Goal: Transaction & Acquisition: Purchase product/service

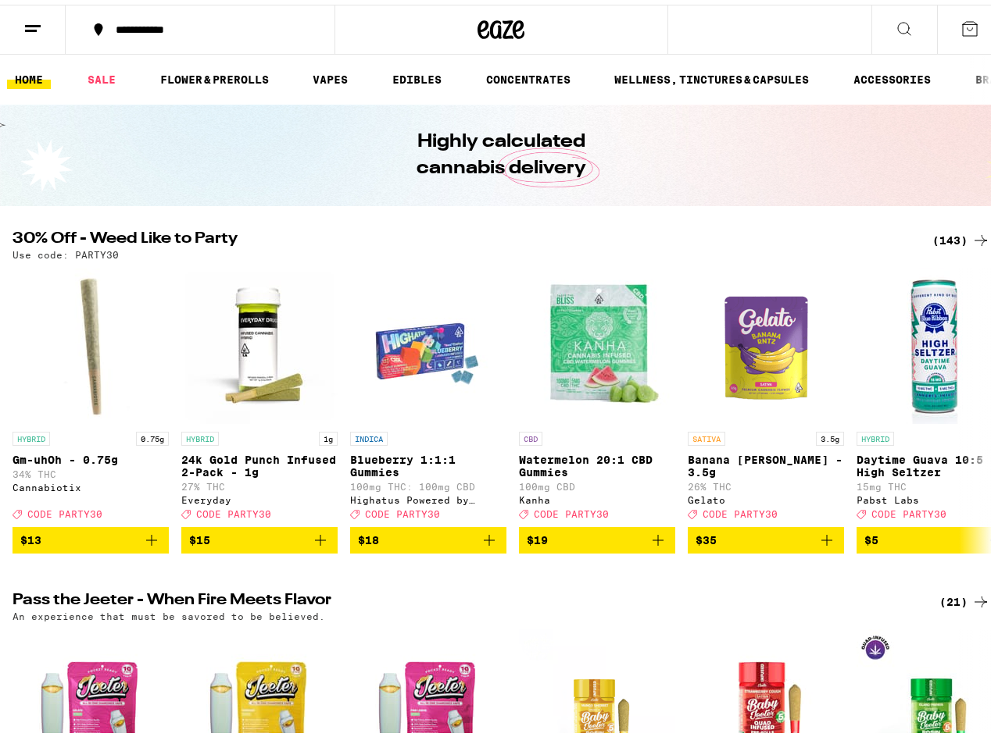
click at [947, 233] on div "(143)" at bounding box center [961, 236] width 58 height 19
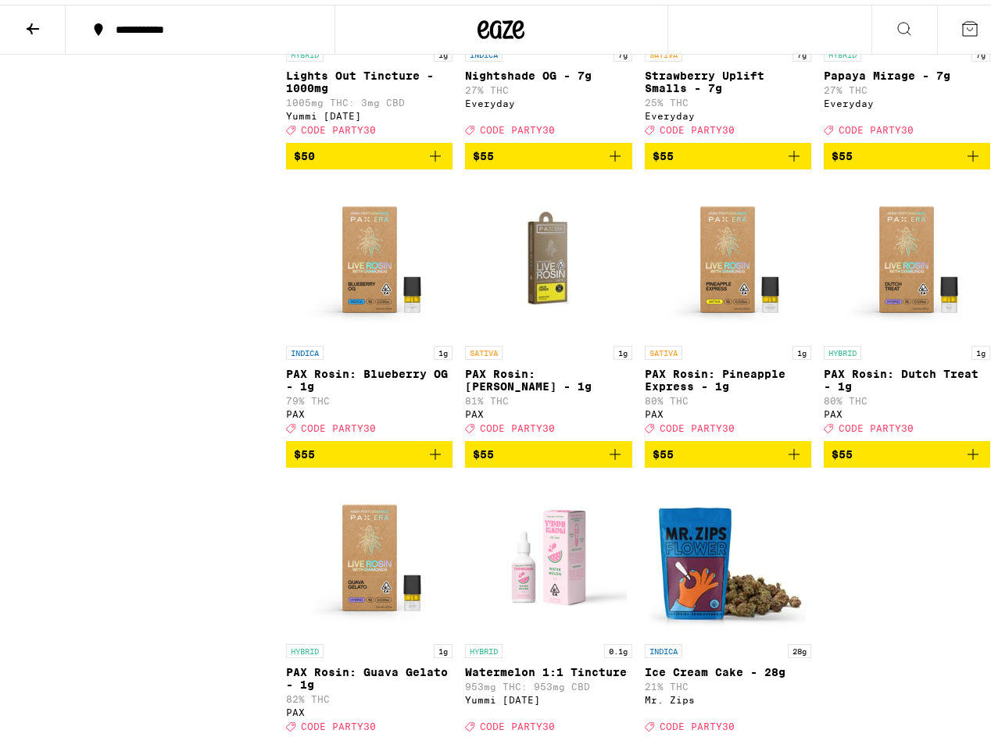
scroll to position [10178, 0]
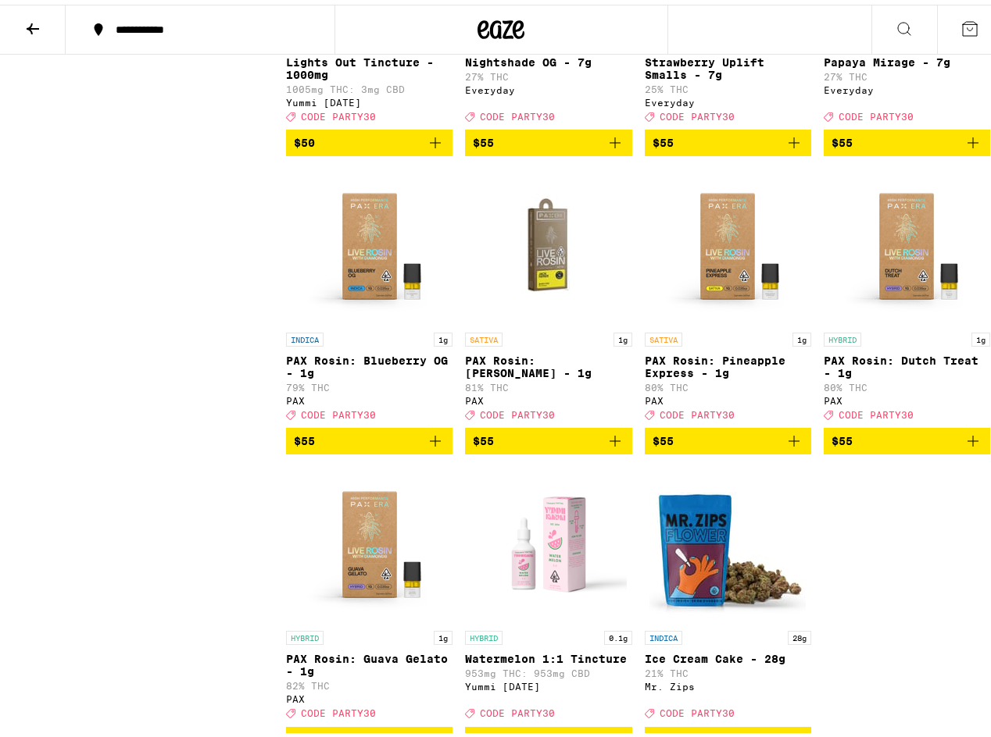
click at [605, 148] on icon "Add to bag" at bounding box center [614, 138] width 19 height 19
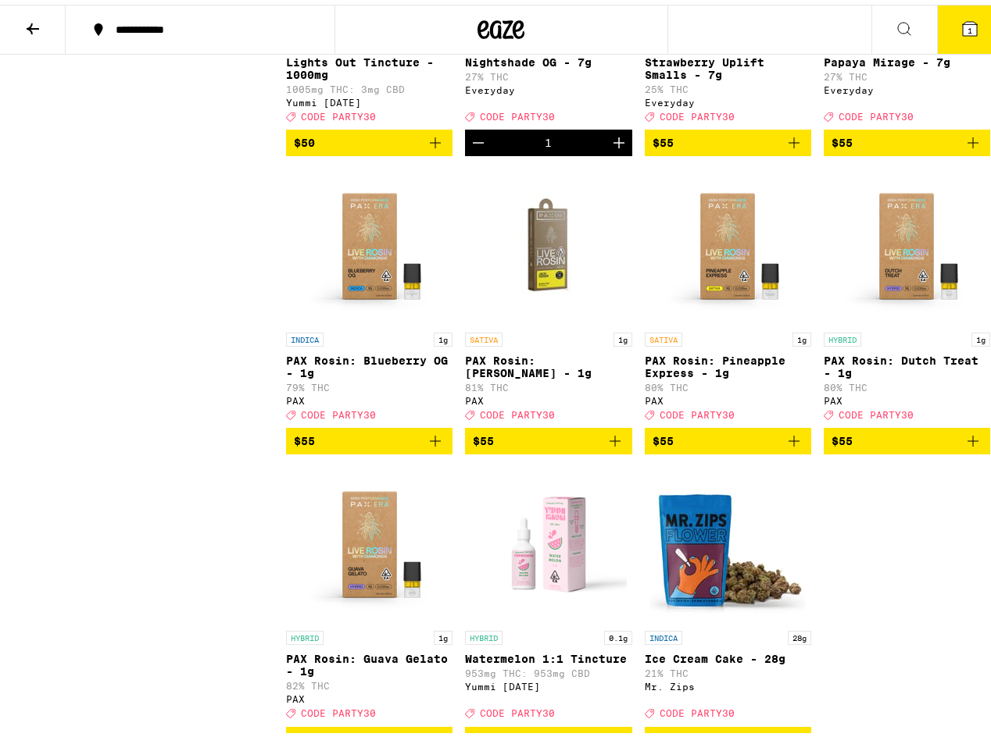
click at [33, 20] on icon at bounding box center [32, 24] width 19 height 19
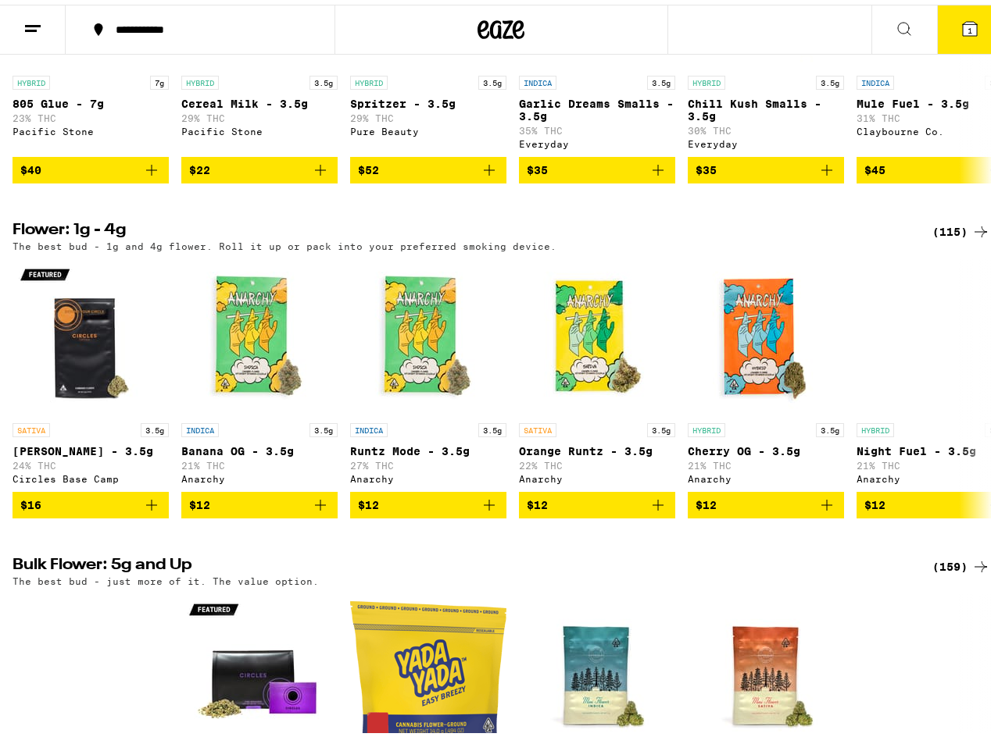
scroll to position [1104, 0]
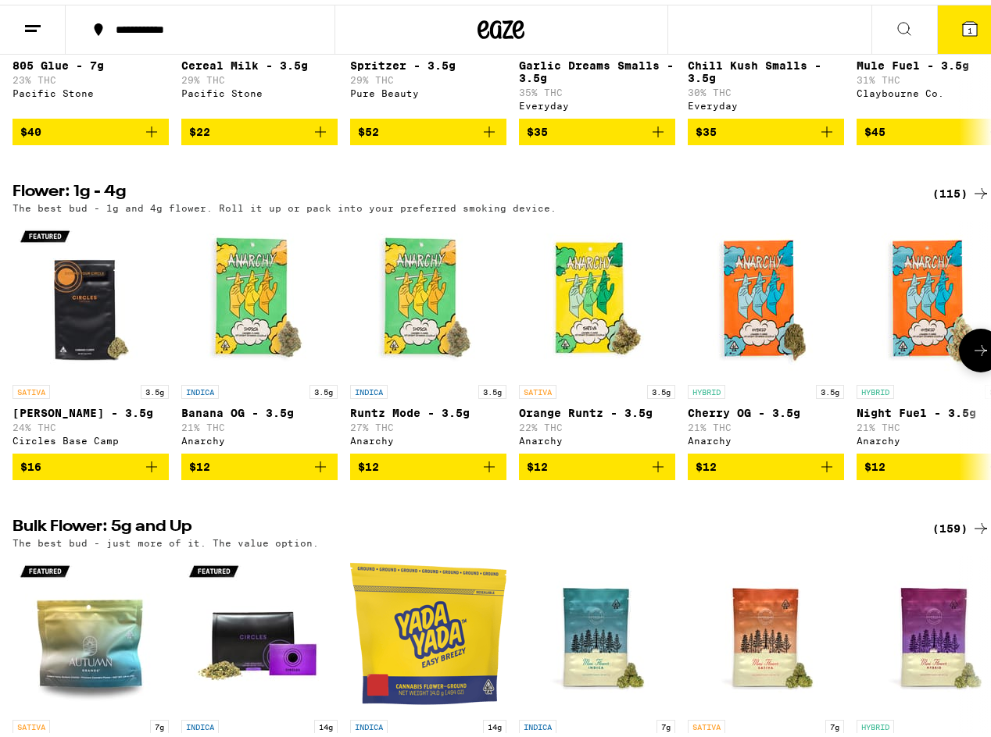
click at [975, 355] on icon at bounding box center [980, 346] width 19 height 19
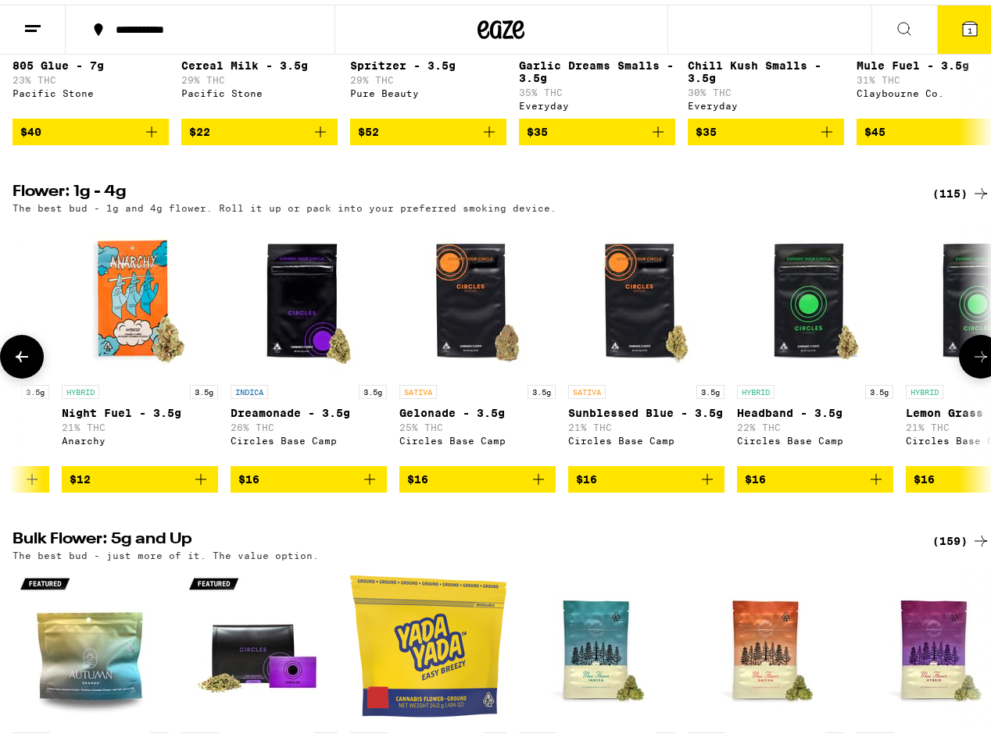
scroll to position [0, 795]
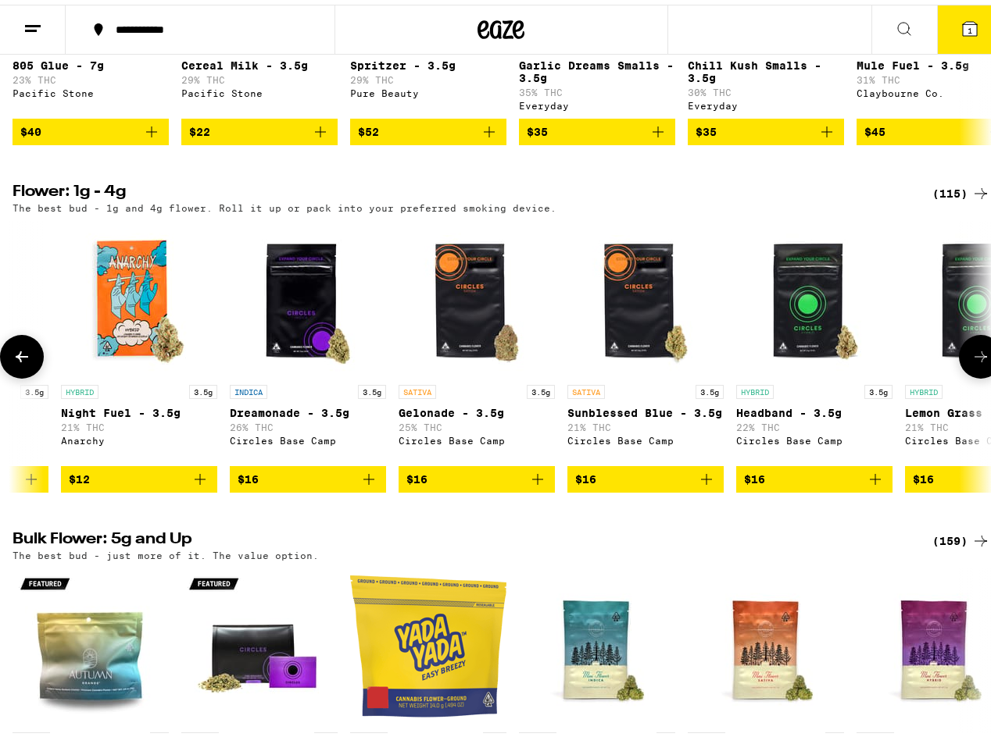
click at [198, 484] on icon "Add to bag" at bounding box center [200, 475] width 19 height 19
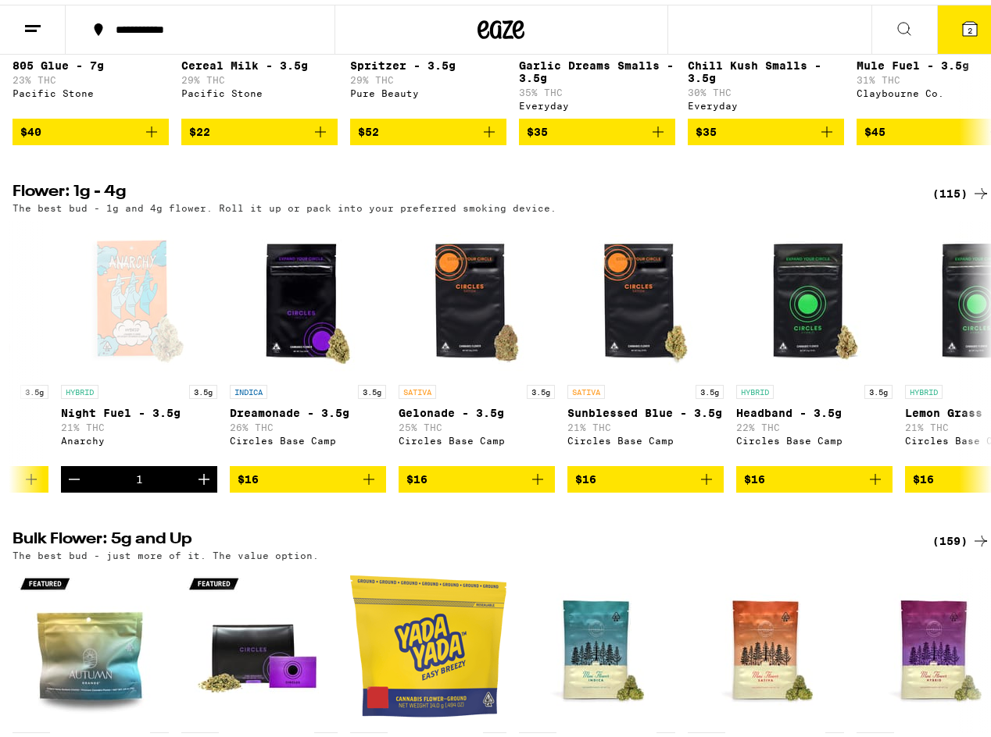
click at [967, 26] on span "2" at bounding box center [969, 25] width 5 height 9
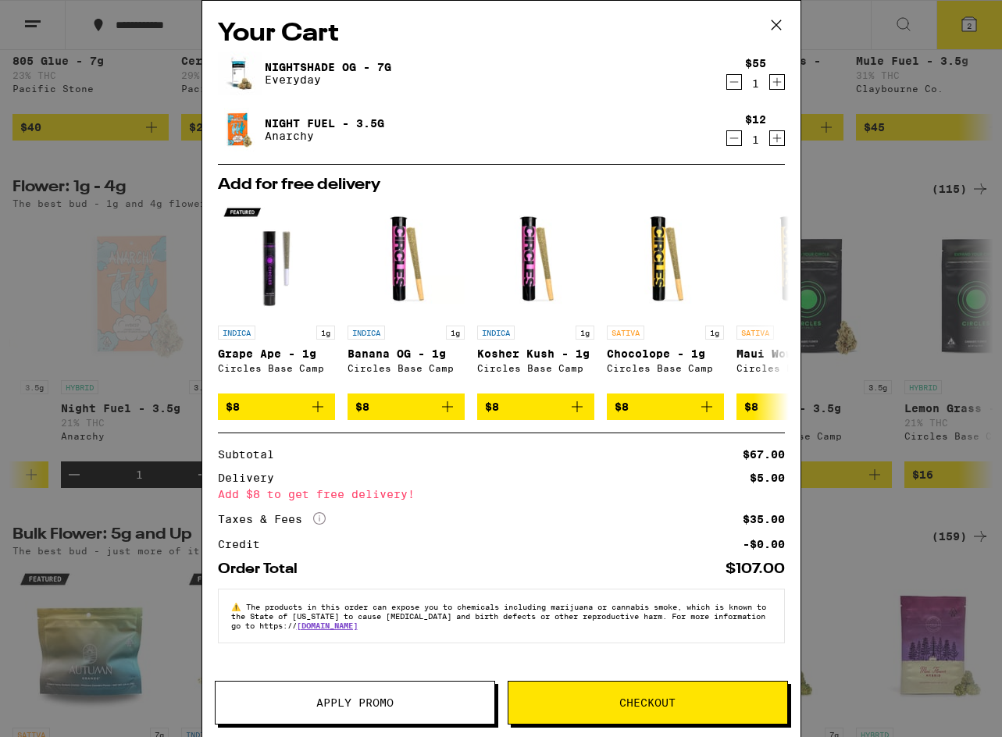
click at [427, 698] on span "Apply Promo" at bounding box center [355, 703] width 279 height 11
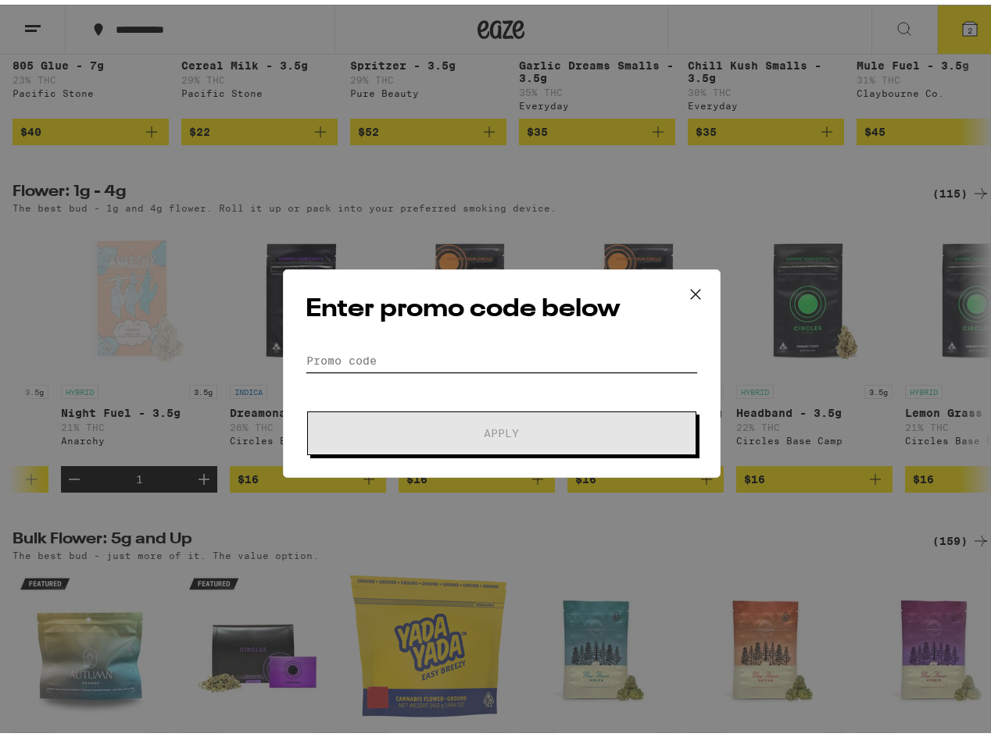
click at [503, 360] on input "Promo Code" at bounding box center [501, 356] width 392 height 23
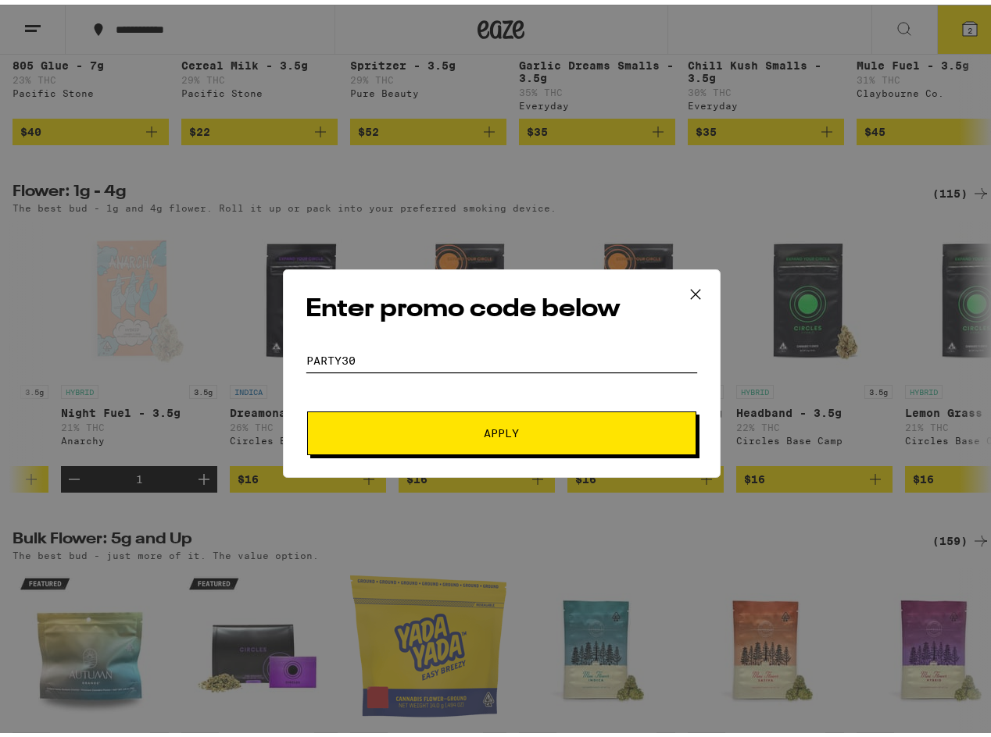
type input "party30"
click at [307, 407] on button "Apply" at bounding box center [501, 429] width 389 height 44
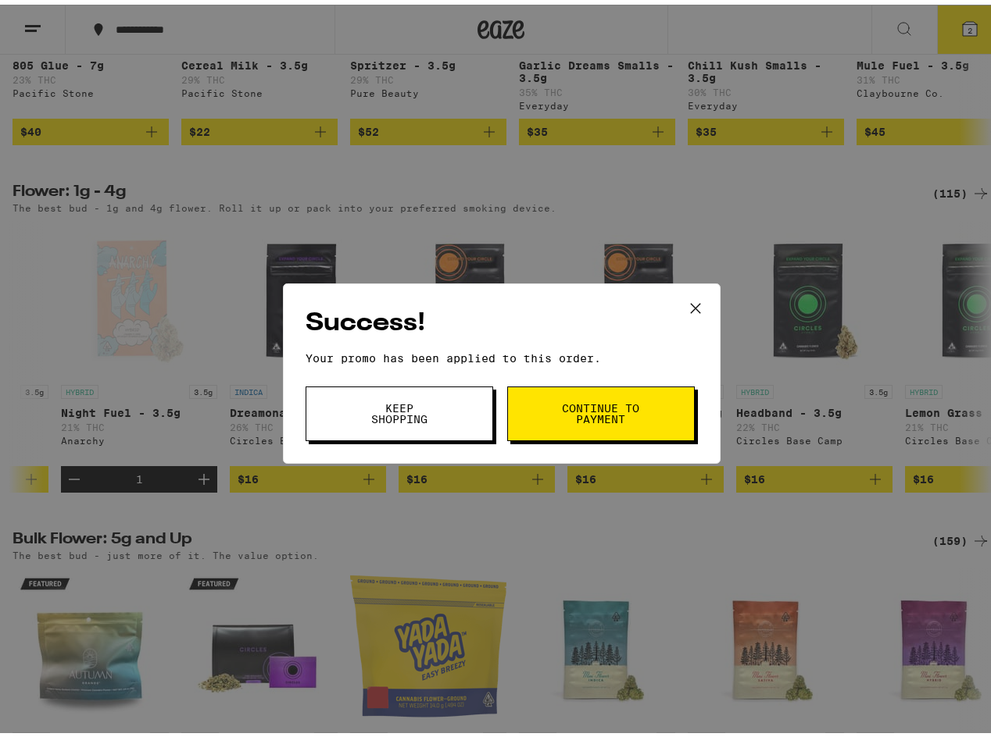
click at [470, 407] on button "Keep Shopping" at bounding box center [398, 409] width 187 height 55
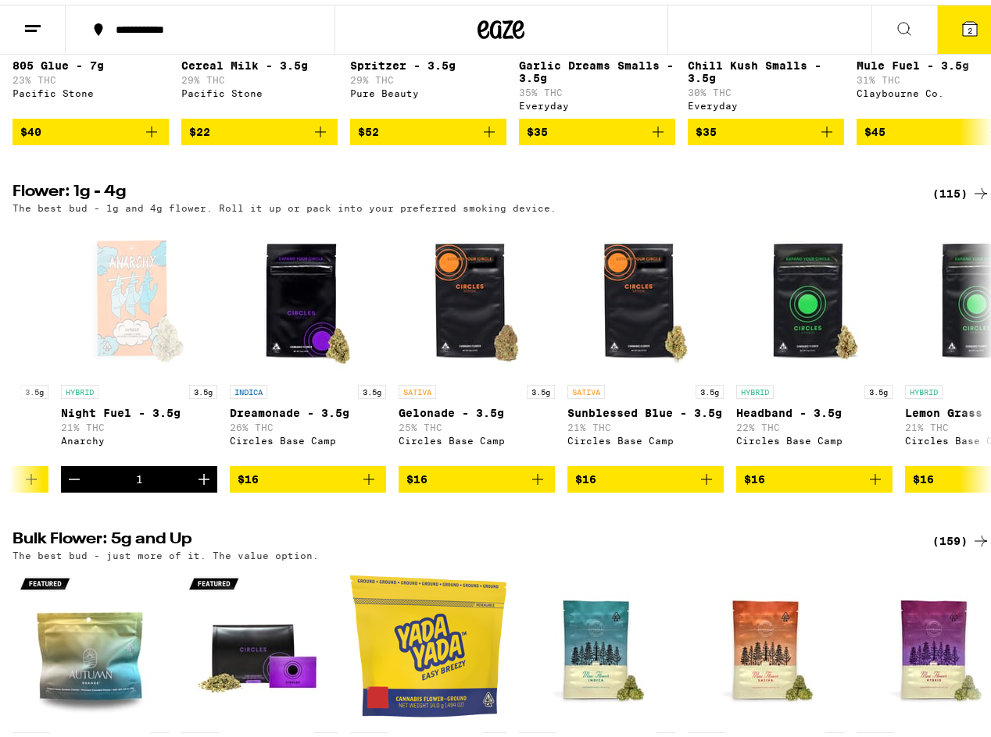
click at [967, 21] on span "2" at bounding box center [969, 25] width 5 height 9
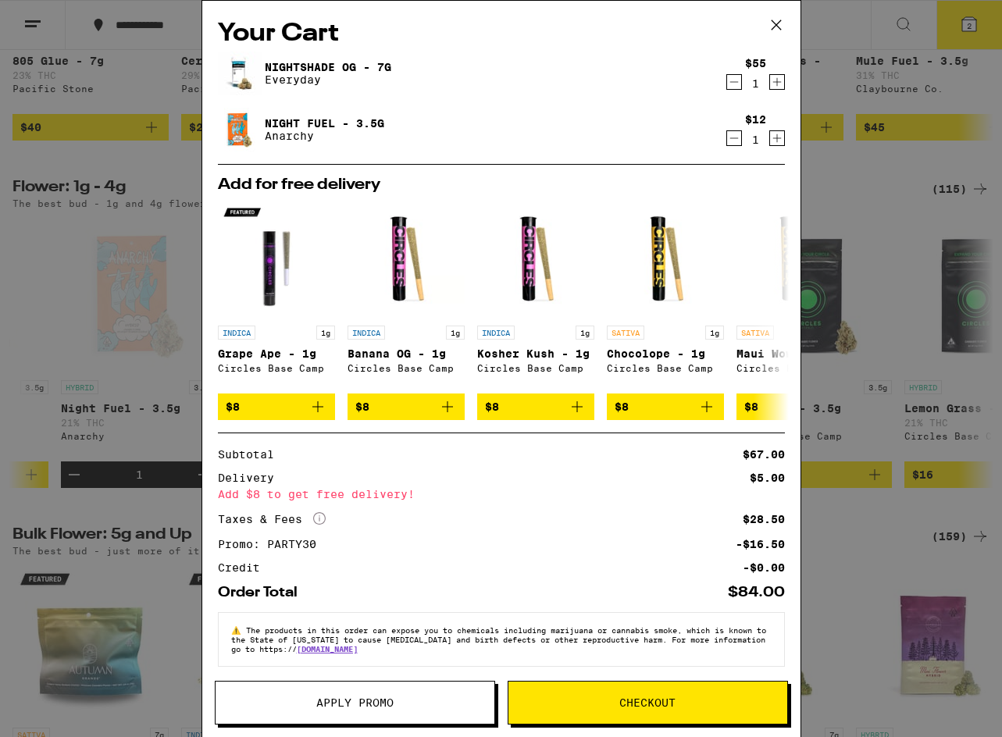
scroll to position [14, 0]
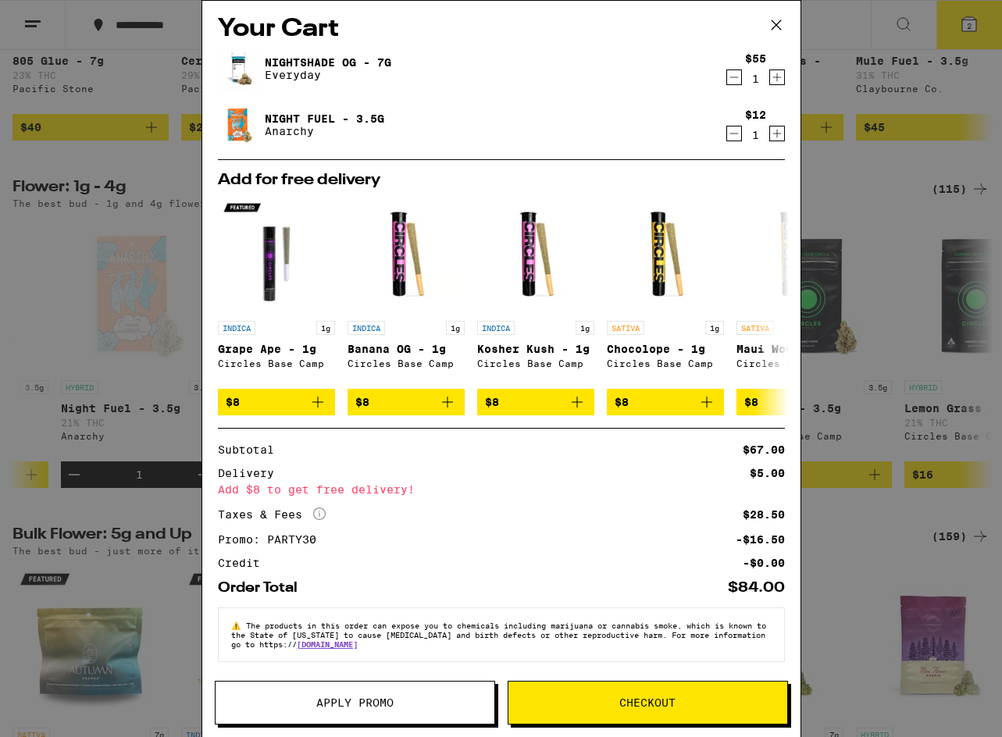
click at [629, 693] on button "Checkout" at bounding box center [648, 703] width 280 height 44
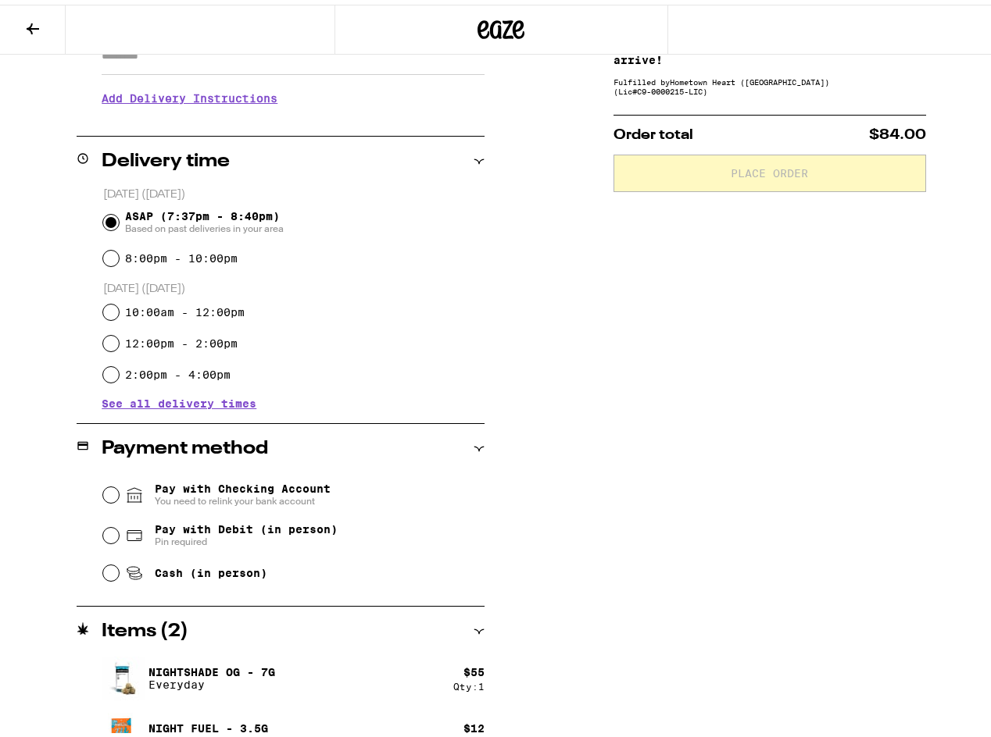
scroll to position [304, 0]
click at [173, 530] on span "Pay with Debit (in person)" at bounding box center [246, 524] width 183 height 12
click at [119, 530] on input "Pay with Debit (in person) Pin required" at bounding box center [111, 531] width 16 height 16
radio input "true"
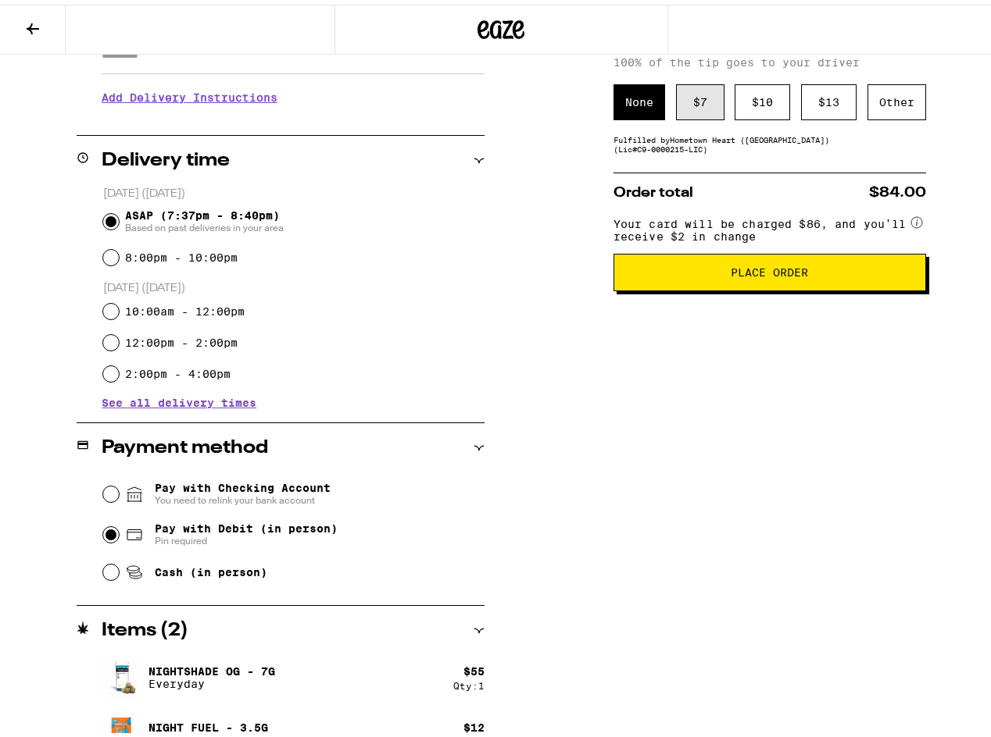
click at [687, 112] on div "$ 7" at bounding box center [700, 98] width 48 height 36
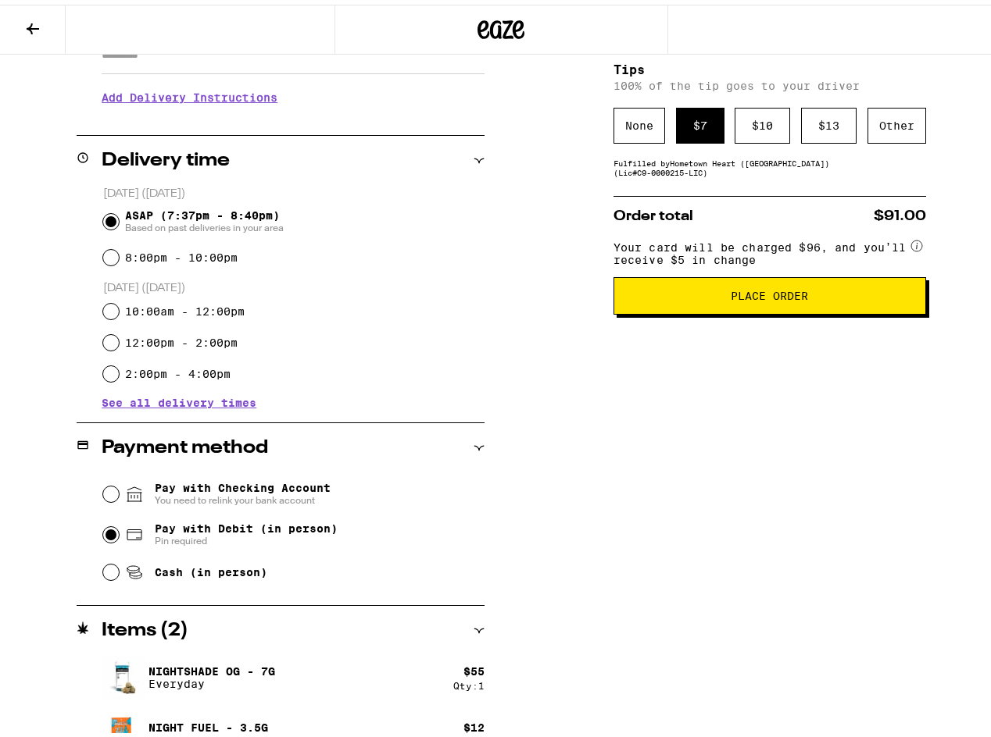
click at [748, 308] on button "Place Order" at bounding box center [769, 291] width 312 height 37
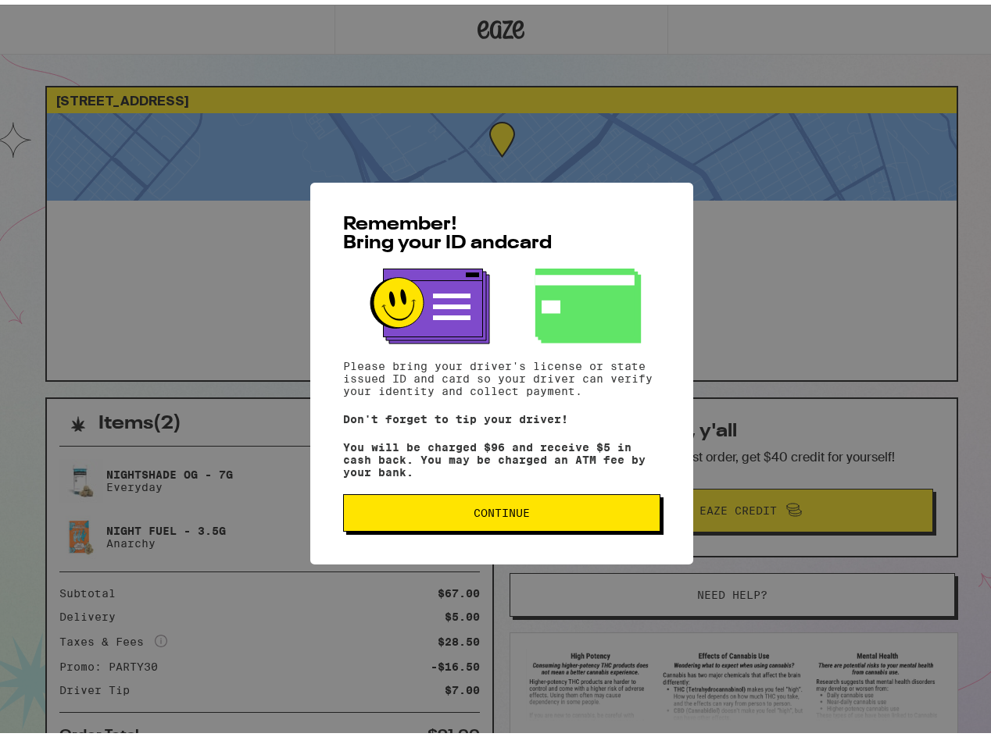
click at [566, 514] on span "Continue" at bounding box center [501, 508] width 291 height 11
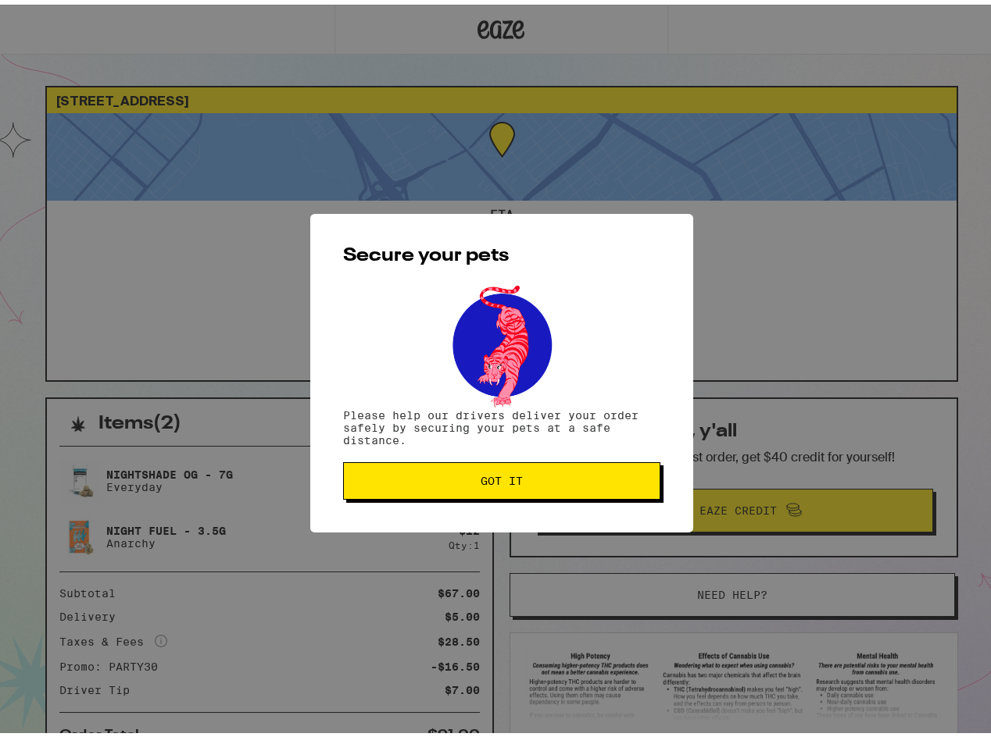
click at [563, 490] on button "Got it" at bounding box center [501, 476] width 317 height 37
